Goal: Transaction & Acquisition: Download file/media

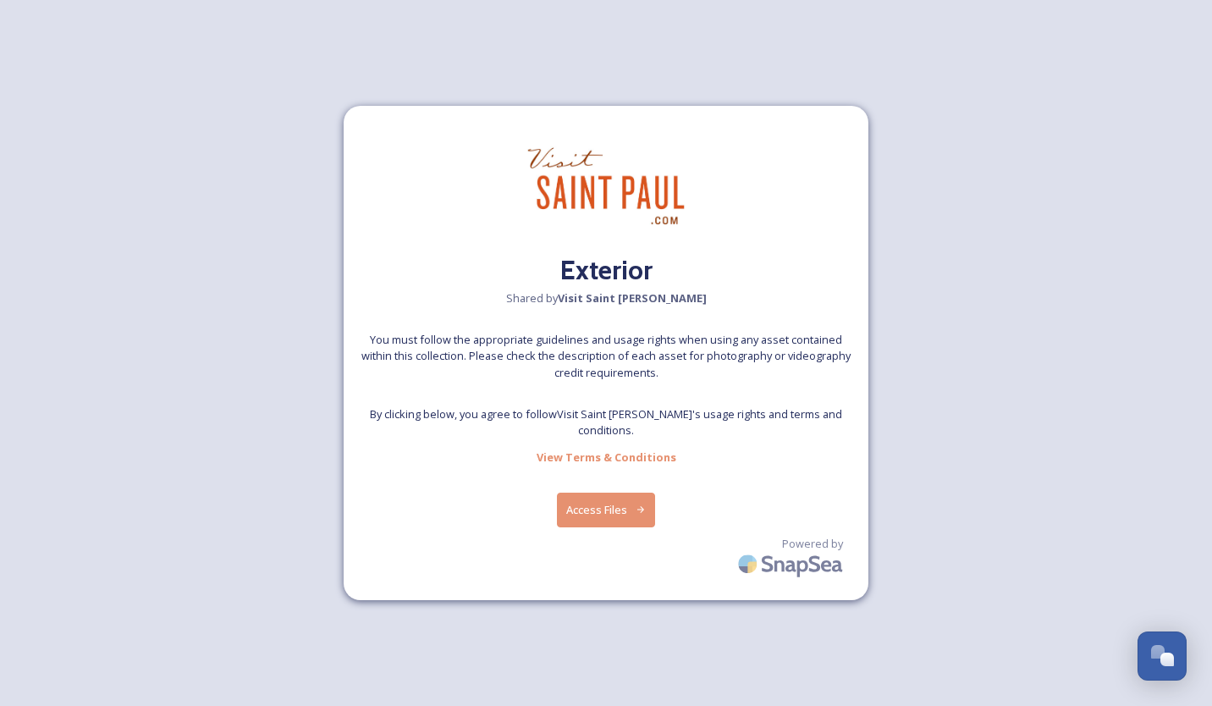
click at [597, 499] on button "Access Files" at bounding box center [606, 510] width 99 height 35
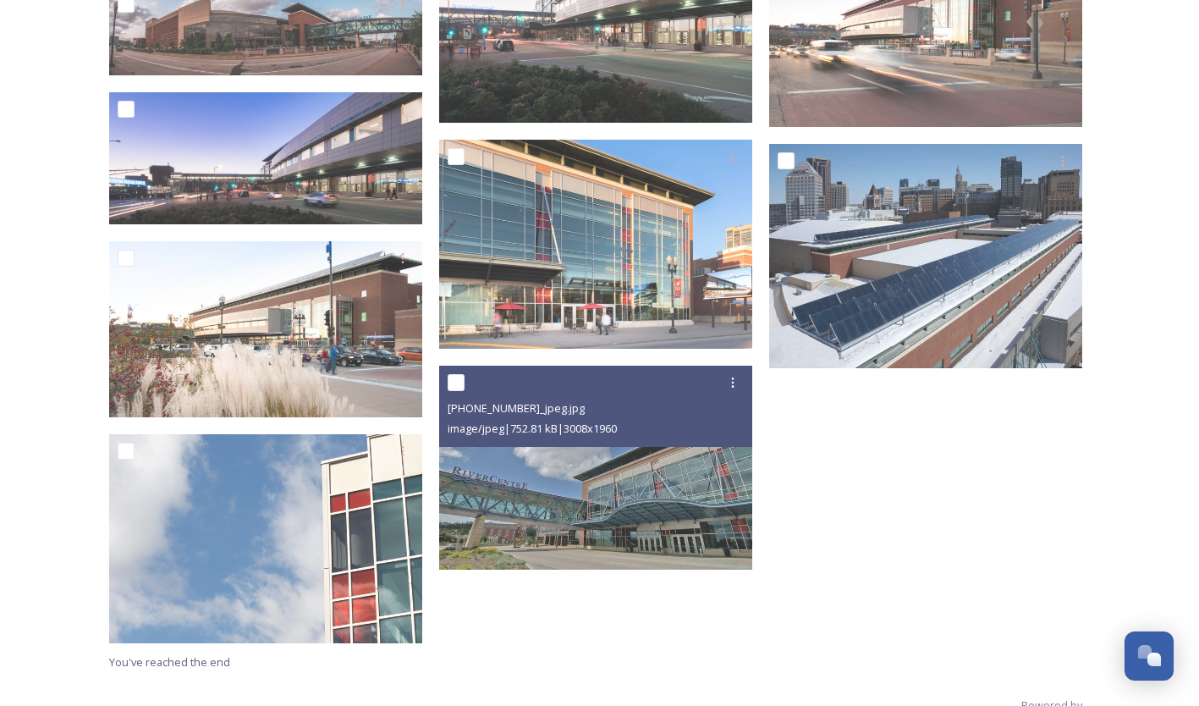
scroll to position [1535, 0]
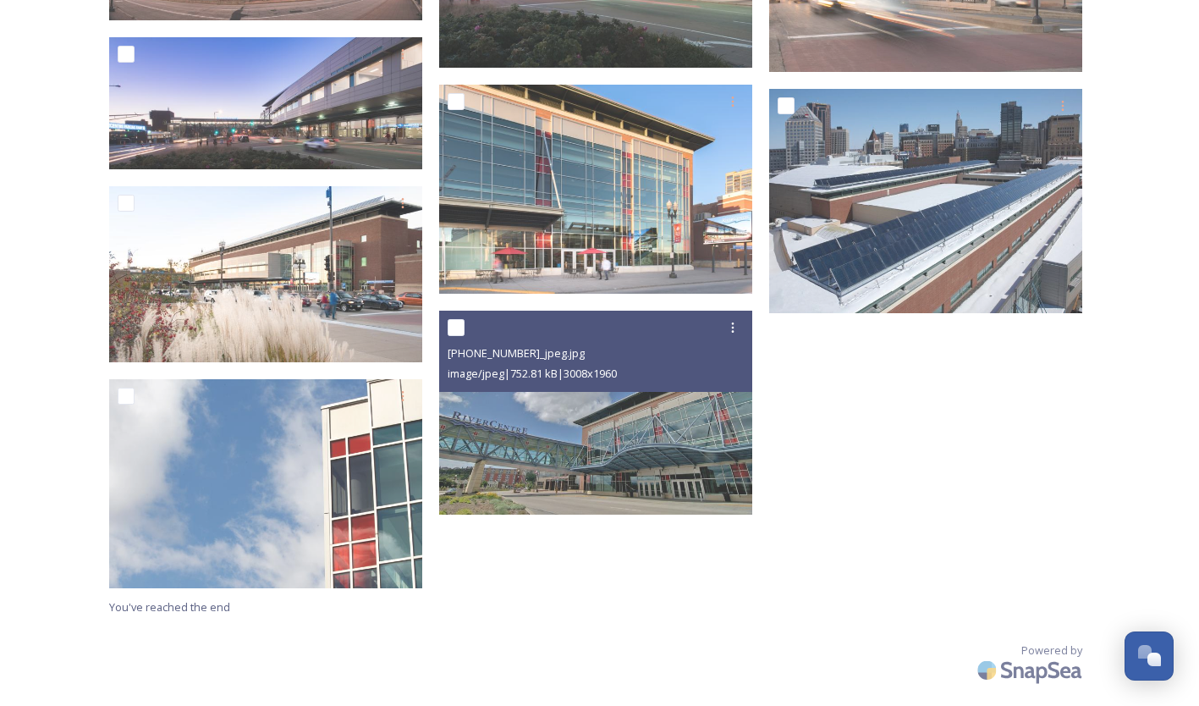
click at [591, 445] on img at bounding box center [595, 413] width 313 height 204
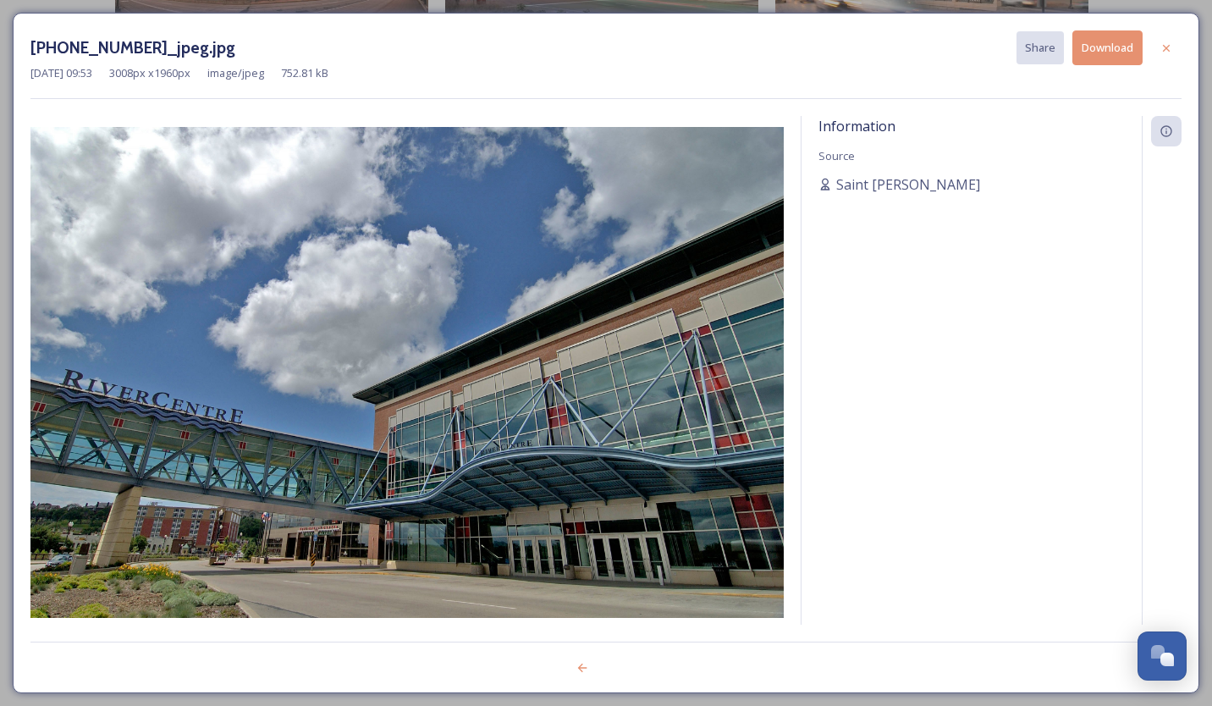
click at [1095, 52] on button "Download" at bounding box center [1107, 47] width 70 height 35
click at [1164, 46] on icon at bounding box center [1166, 47] width 7 height 7
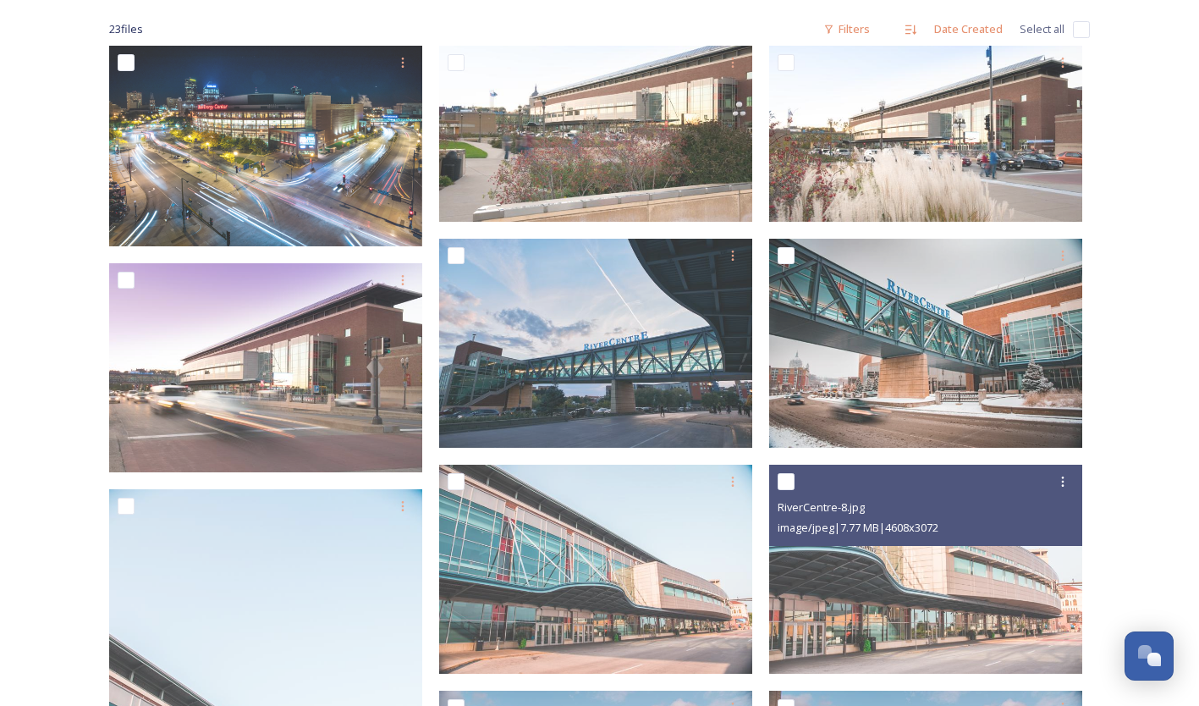
scroll to position [265, 0]
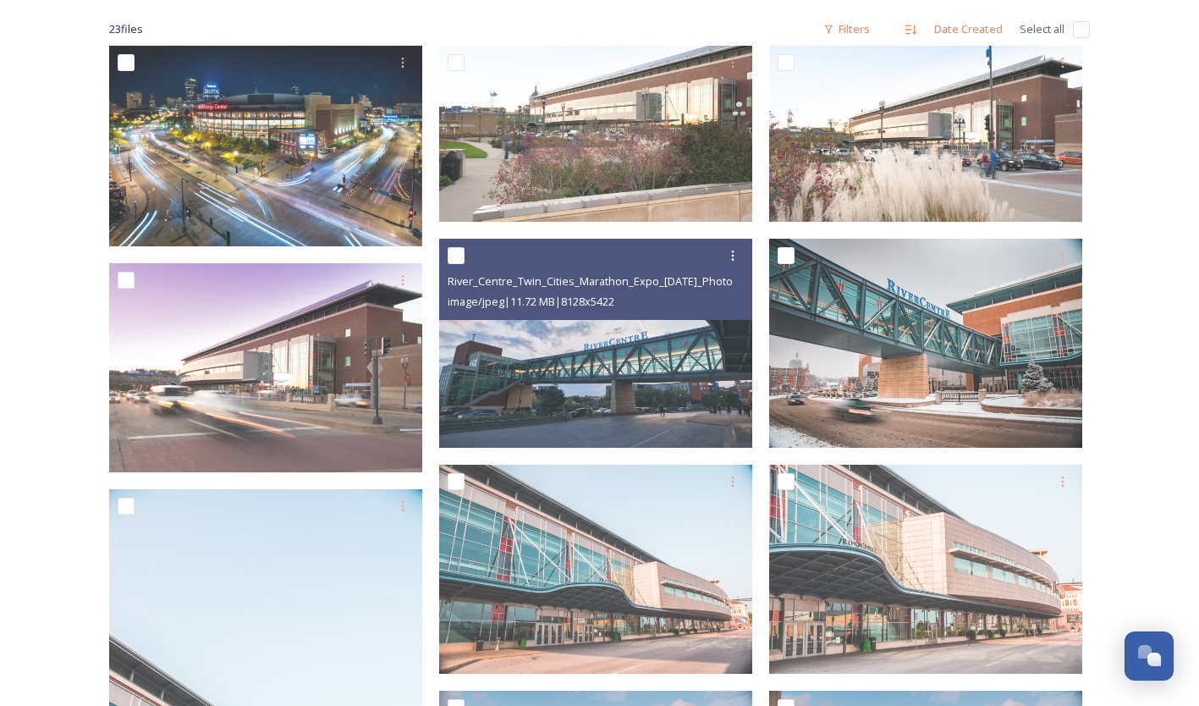
click at [592, 364] on img at bounding box center [595, 343] width 313 height 209
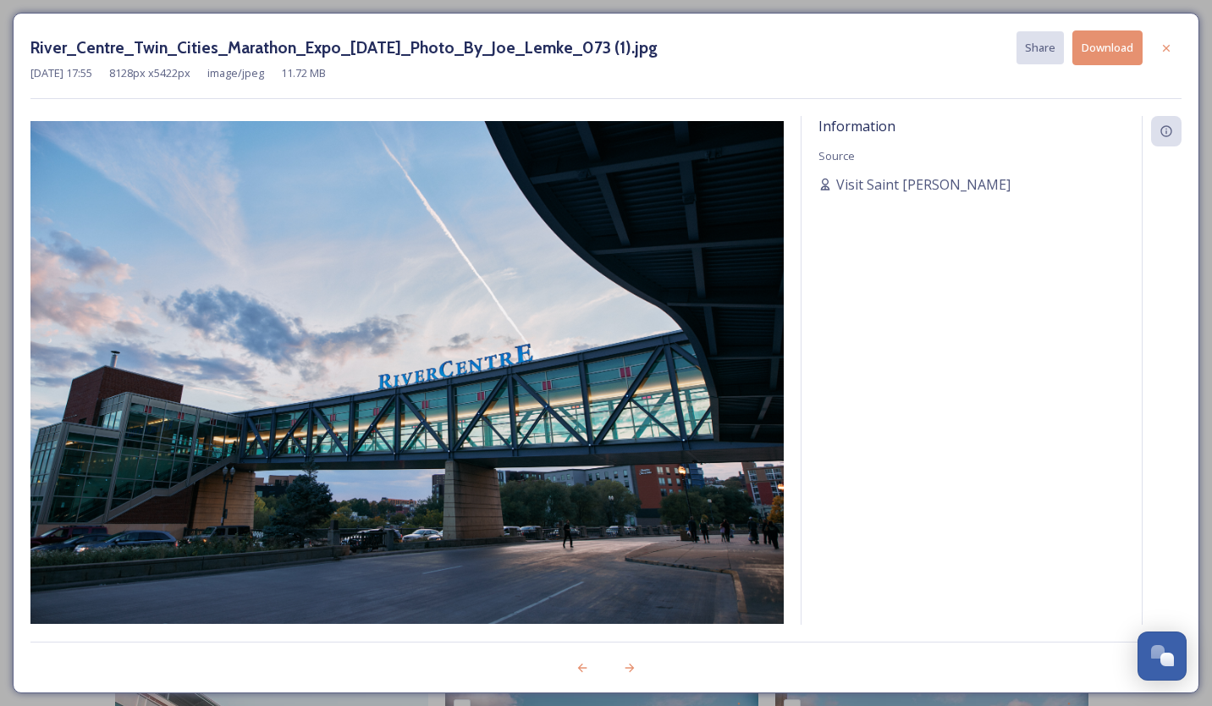
click at [1161, 49] on icon at bounding box center [1167, 48] width 14 height 14
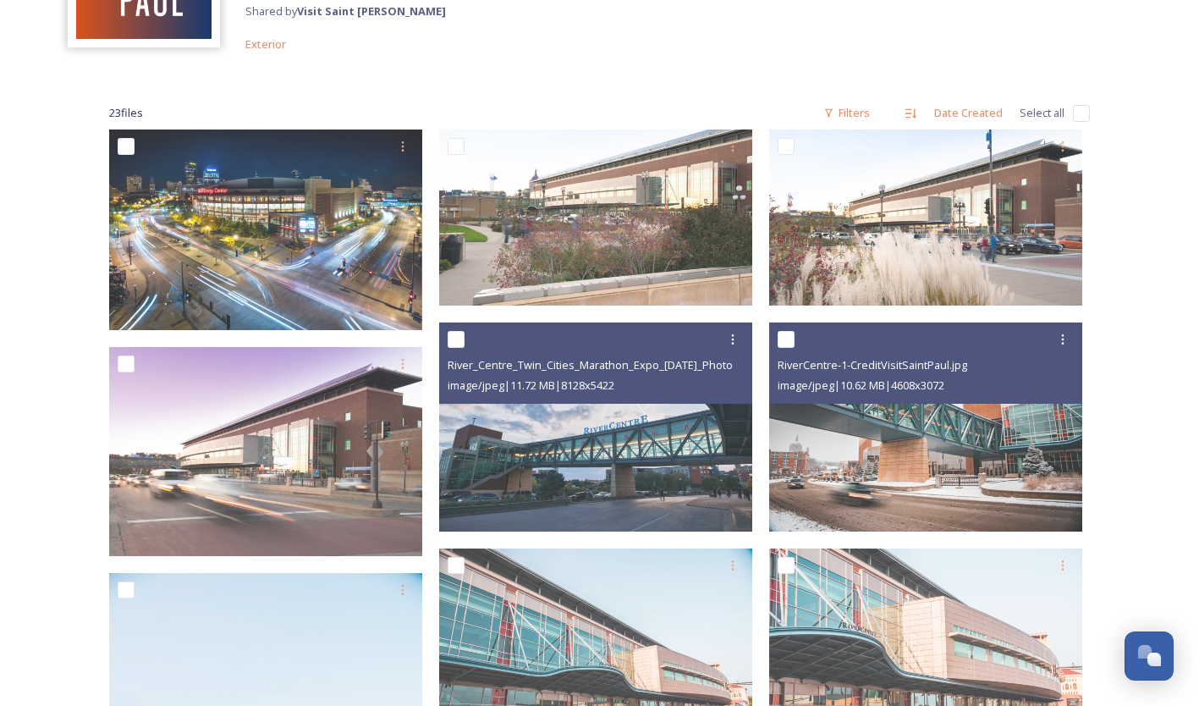
scroll to position [96, 0]
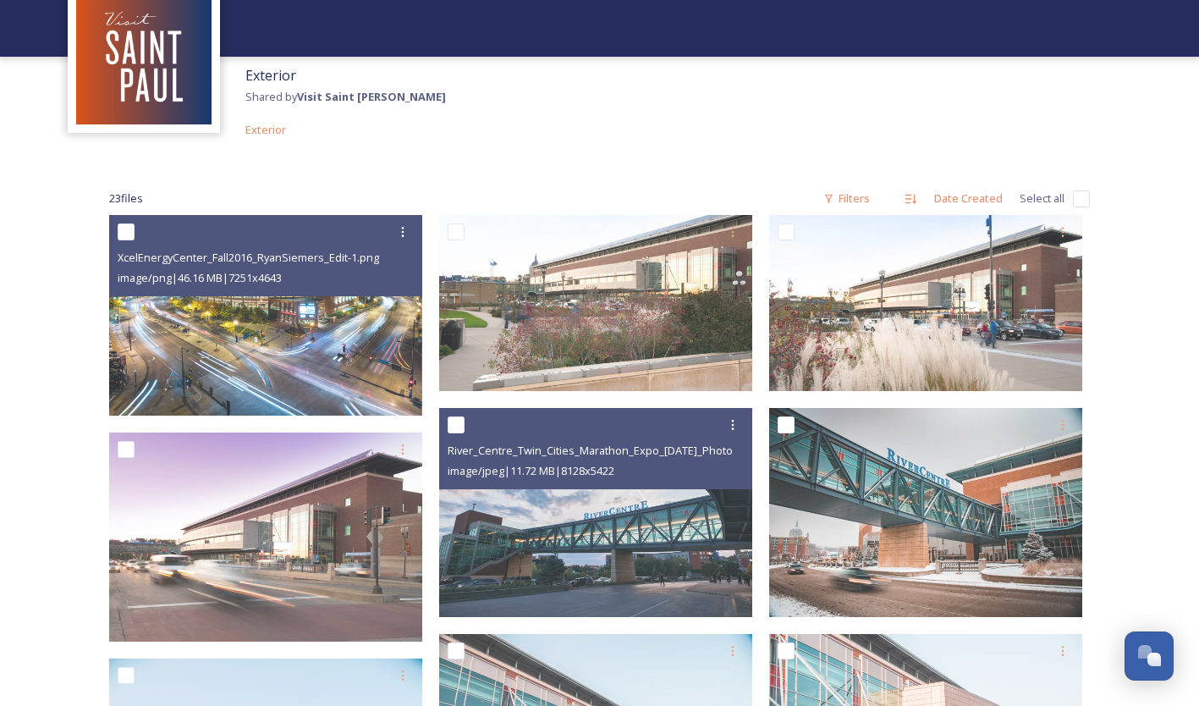
click at [320, 355] on img at bounding box center [265, 315] width 313 height 201
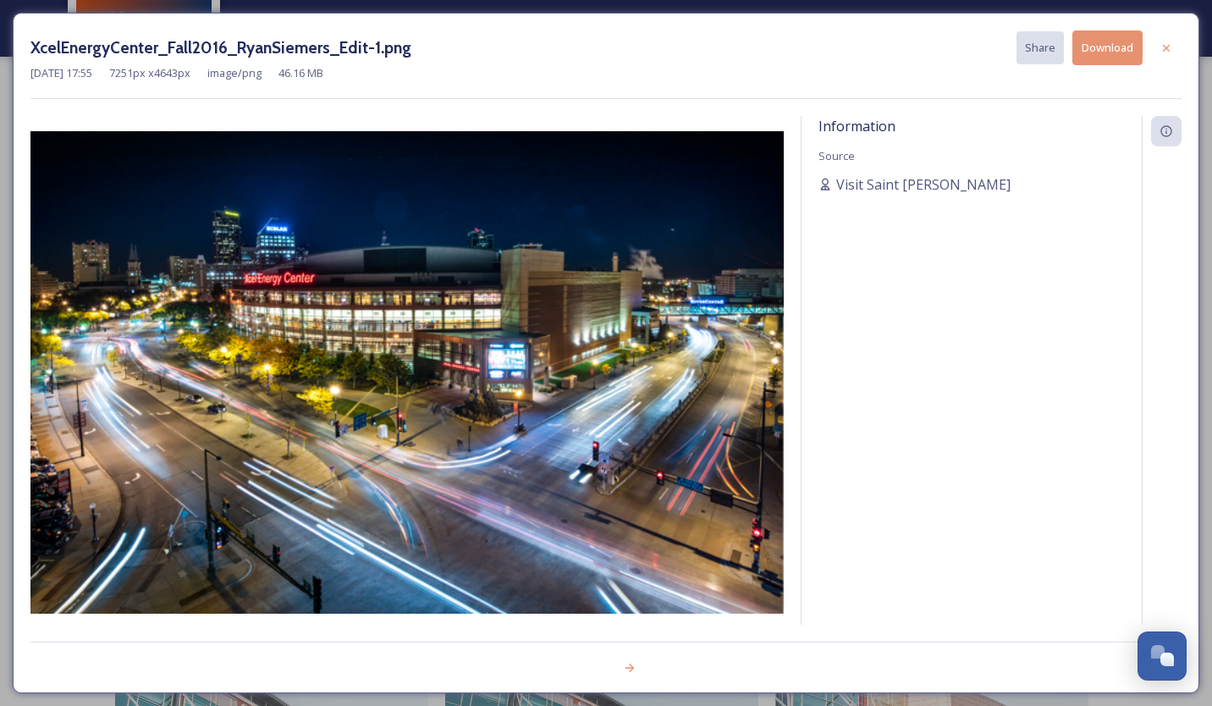
click at [1164, 47] on icon at bounding box center [1167, 48] width 14 height 14
